Goal: Information Seeking & Learning: Check status

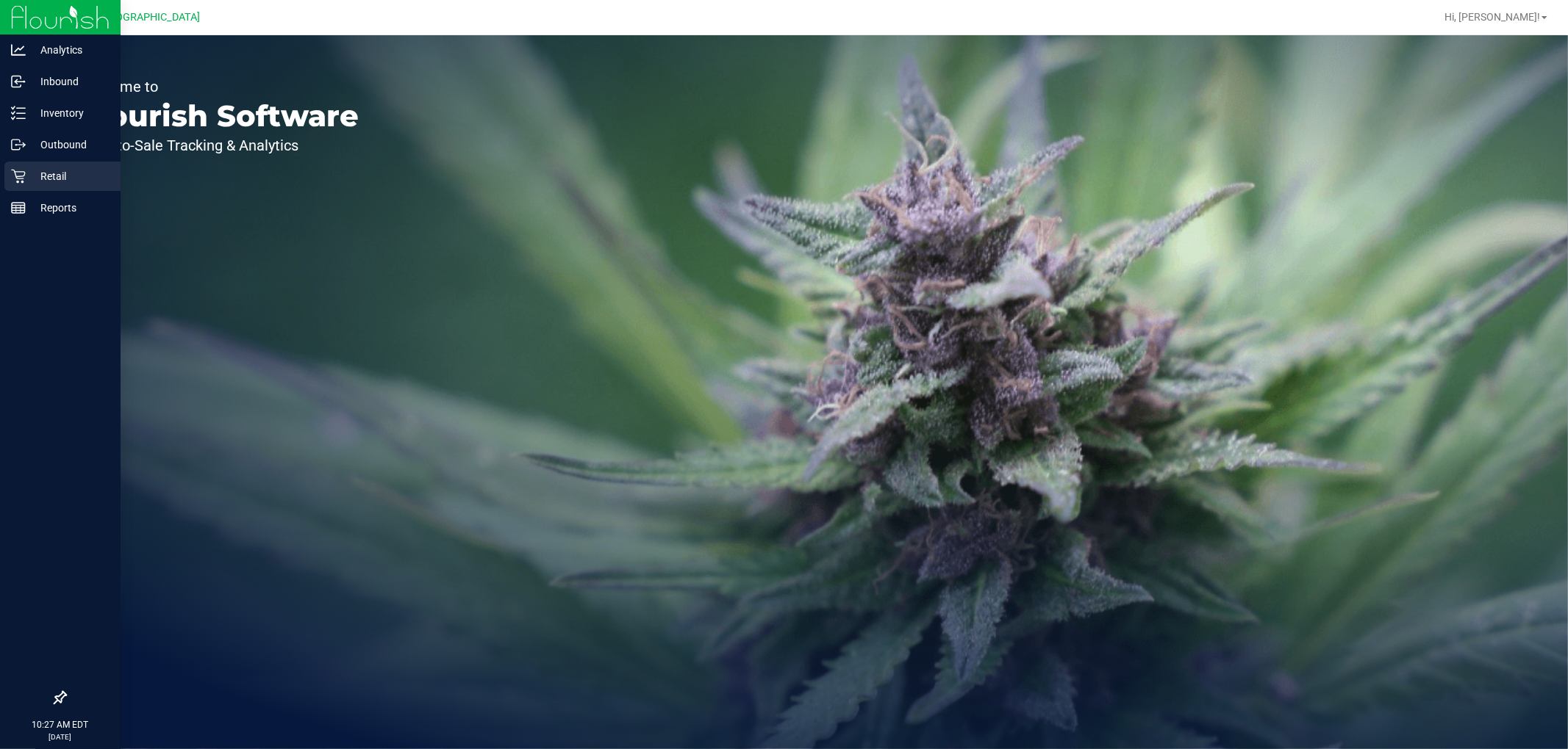
click at [17, 173] on icon at bounding box center [18, 176] width 14 height 14
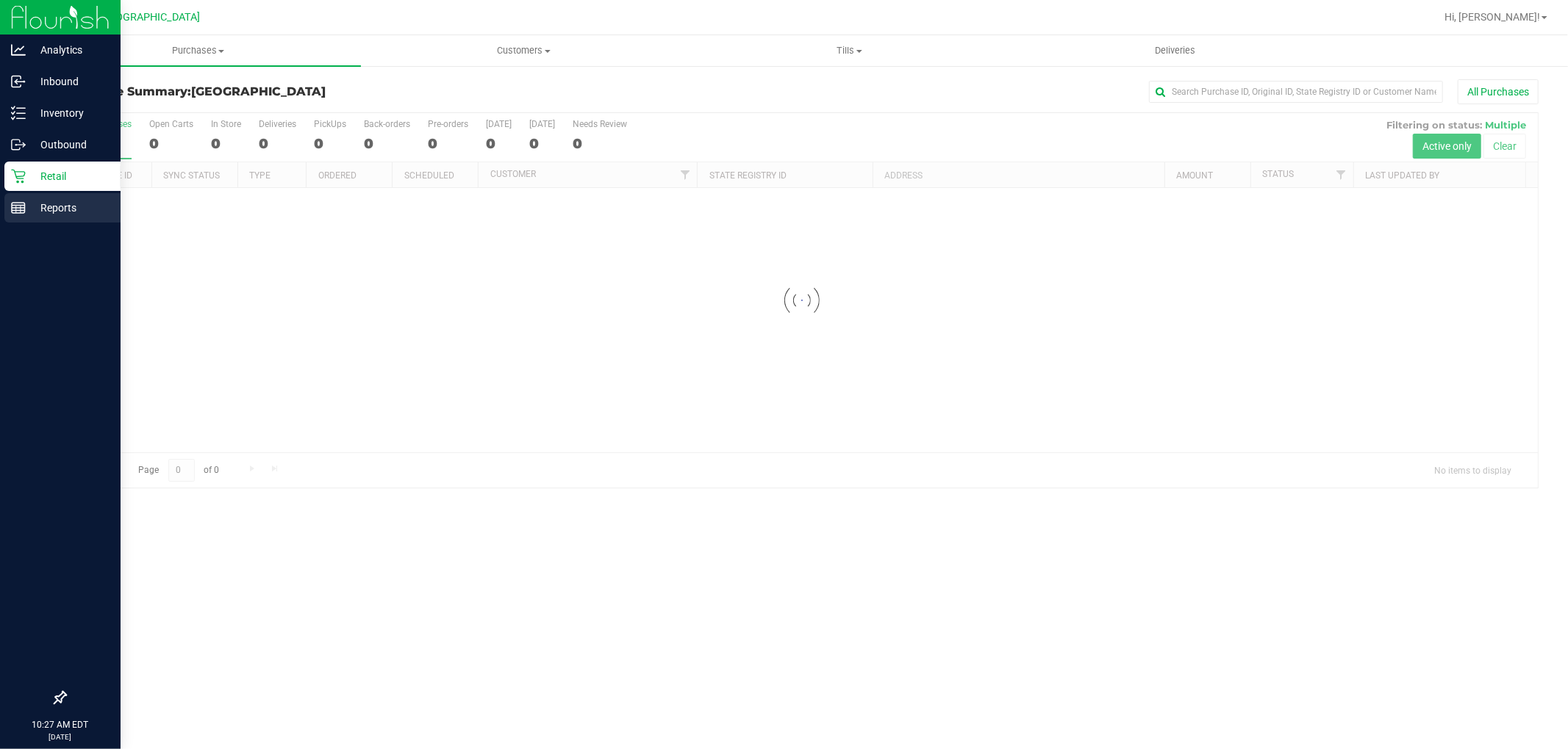
click at [89, 202] on p "Reports" at bounding box center [70, 208] width 88 height 18
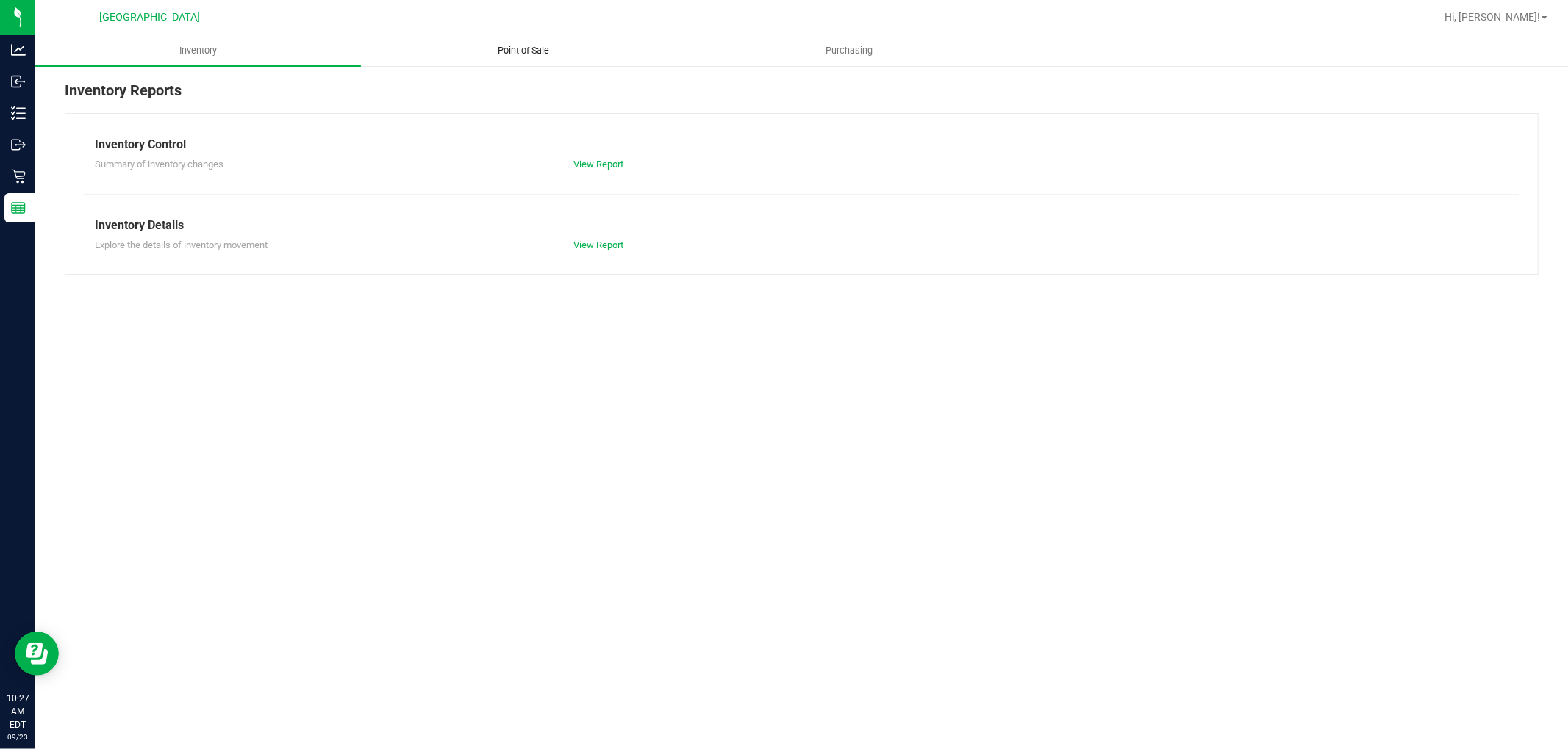
click at [546, 53] on span "Point of Sale" at bounding box center [524, 51] width 91 height 14
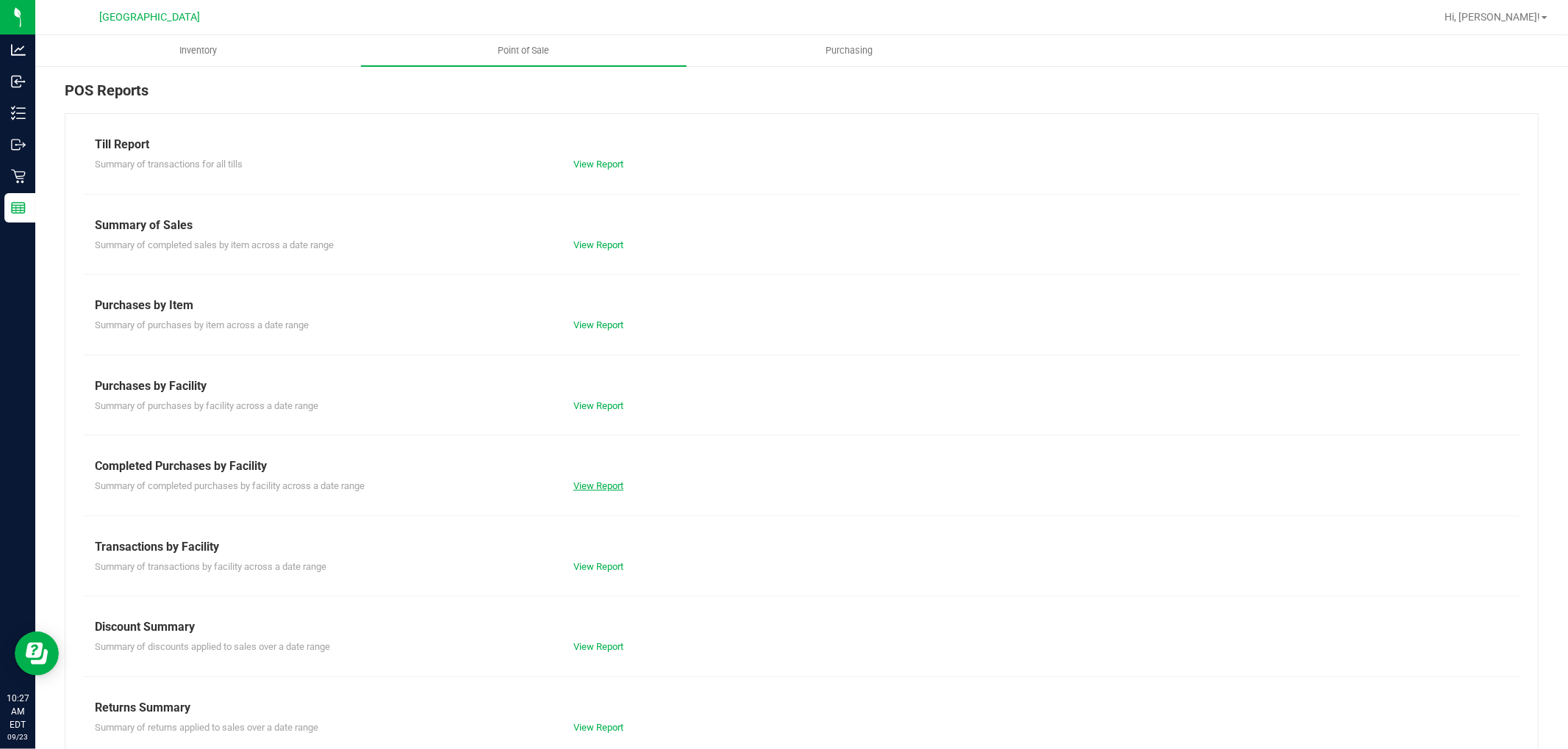
click at [583, 480] on link "View Report" at bounding box center [598, 485] width 50 height 11
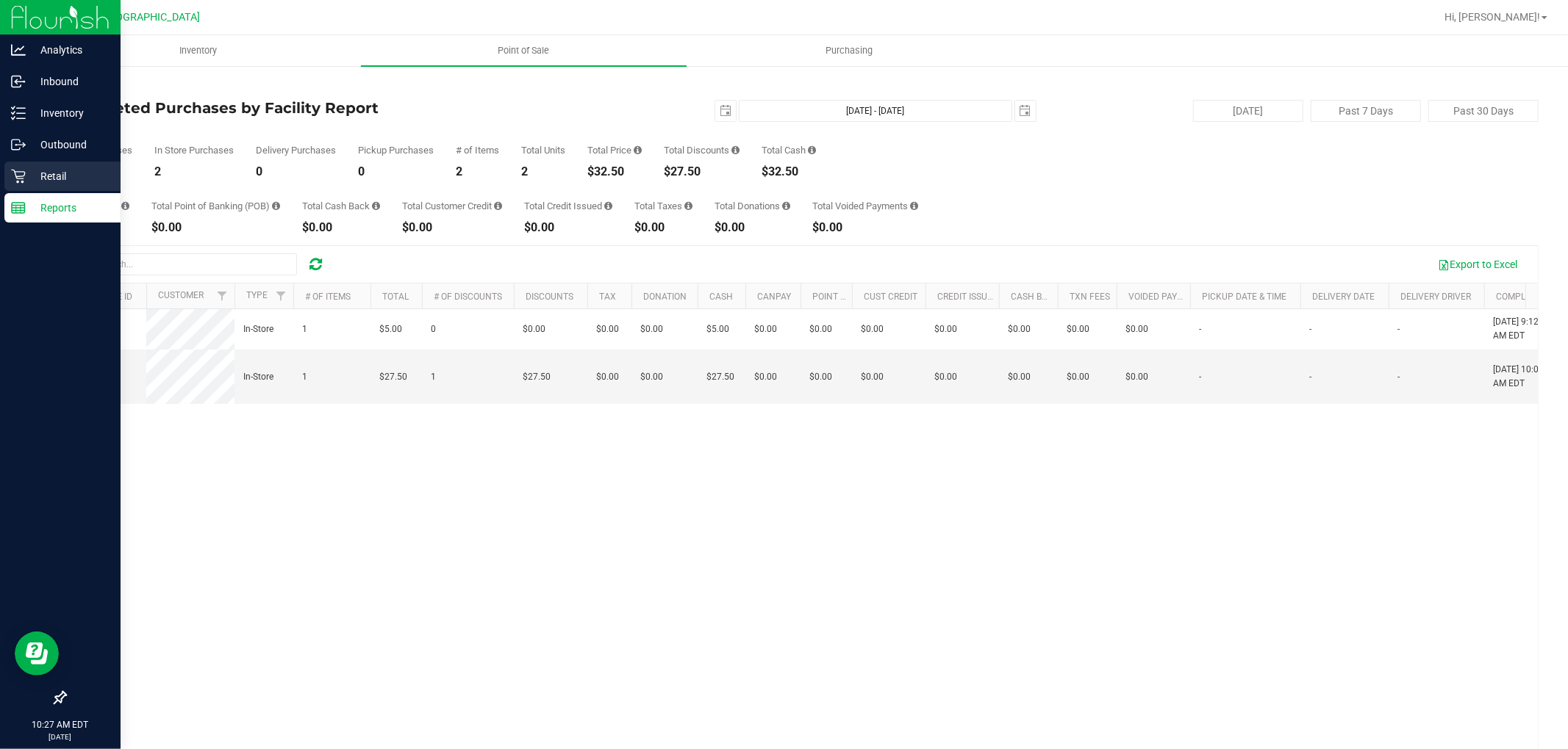
click at [31, 177] on p "Retail" at bounding box center [70, 177] width 88 height 18
